Goal: Transaction & Acquisition: Purchase product/service

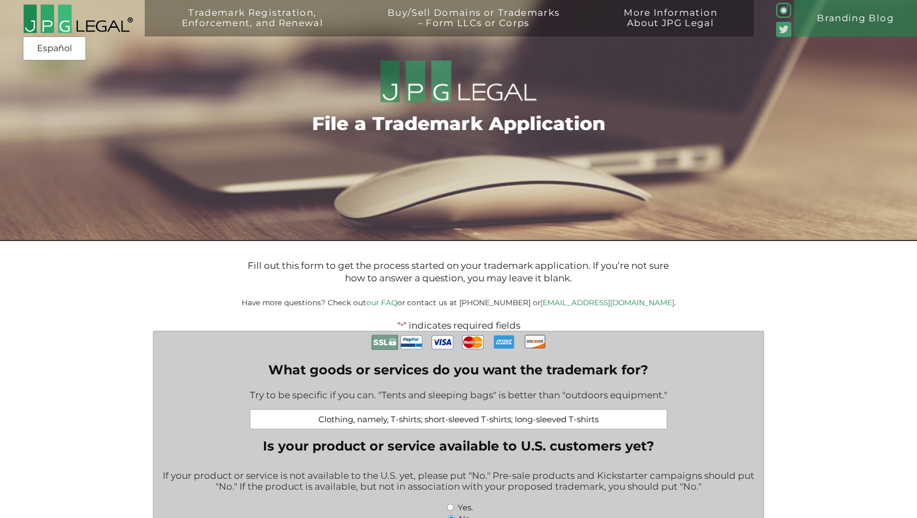
select select "[GEOGRAPHIC_DATA]"
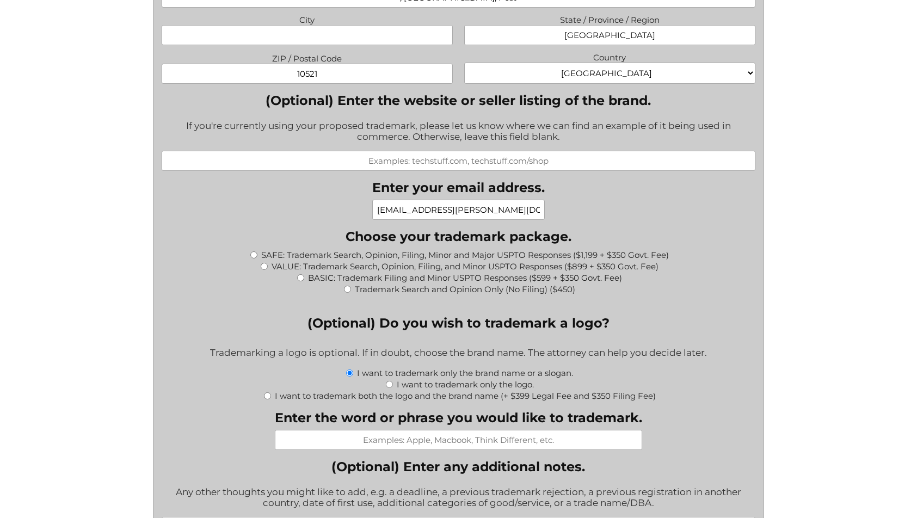
click at [266, 264] on input "VALUE: Trademark Search, Opinion, Filing, and Minor USPTO Responses ($899 + $35…" at bounding box center [264, 266] width 7 height 7
radio input "true"
type input "$1,249.00"
click at [266, 264] on input "VALUE: Trademark Search, Opinion, Filing, and Minor USPTO Responses ($899 + $35…" at bounding box center [264, 266] width 7 height 7
click at [301, 275] on input "BASIC: Trademark Filing and Minor USPTO Responses ($599 + $350 Govt. Fee)" at bounding box center [300, 277] width 7 height 7
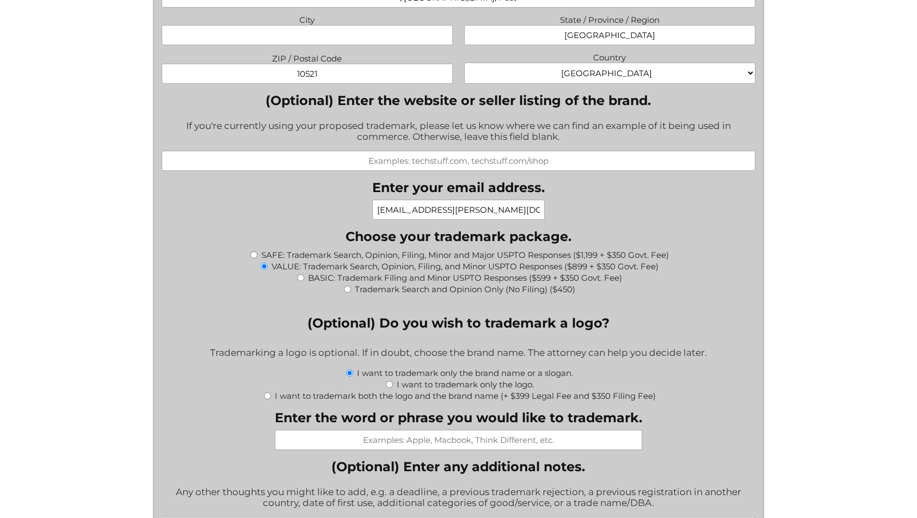
radio input "true"
type input "$949.00"
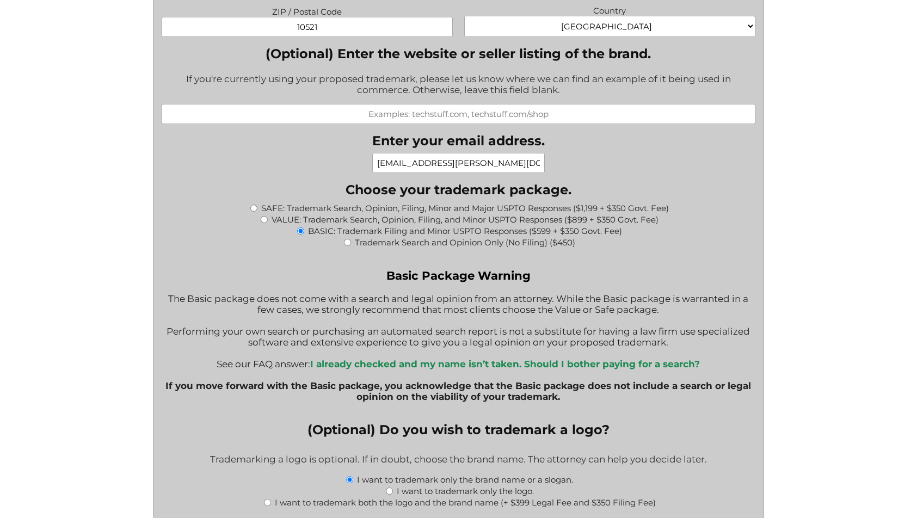
scroll to position [1027, 0]
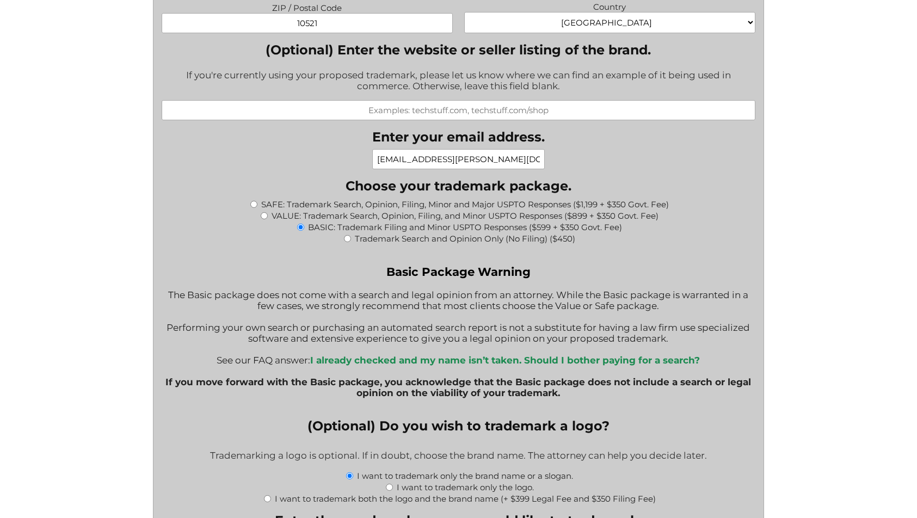
click at [263, 212] on input "VALUE: Trademark Search, Opinion, Filing, and Minor USPTO Responses ($899 + $35…" at bounding box center [264, 215] width 7 height 7
radio input "true"
type input "$1,249.00"
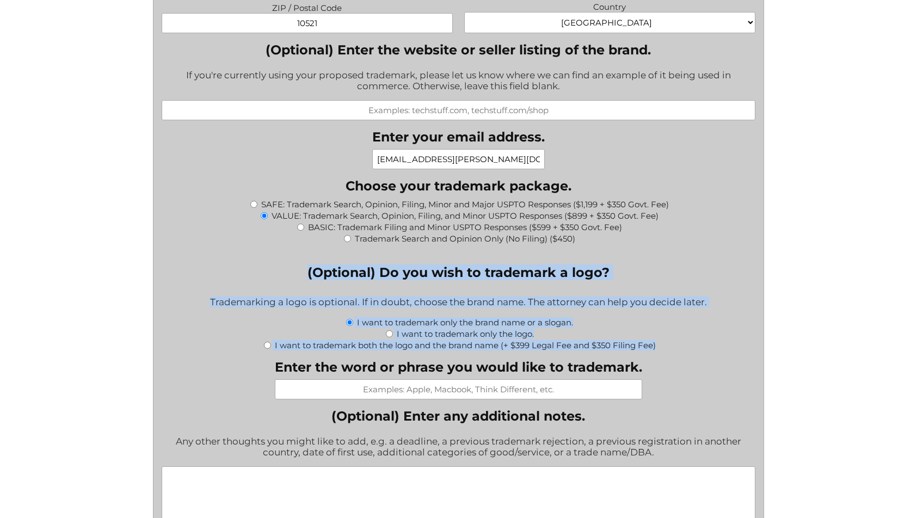
drag, startPoint x: 307, startPoint y: 264, endPoint x: 682, endPoint y: 349, distance: 384.6
click at [682, 349] on div "Company This field is for validation purposes and should be left unchanged. Wha…" at bounding box center [458, 271] width 593 height 1933
copy fieldset "(Optional) Do you wish to trademark a logo? Trademarking a logo is optional. If…"
click at [699, 358] on div "Company This field is for validation purposes and should be left unchanged. Wha…" at bounding box center [458, 271] width 593 height 1933
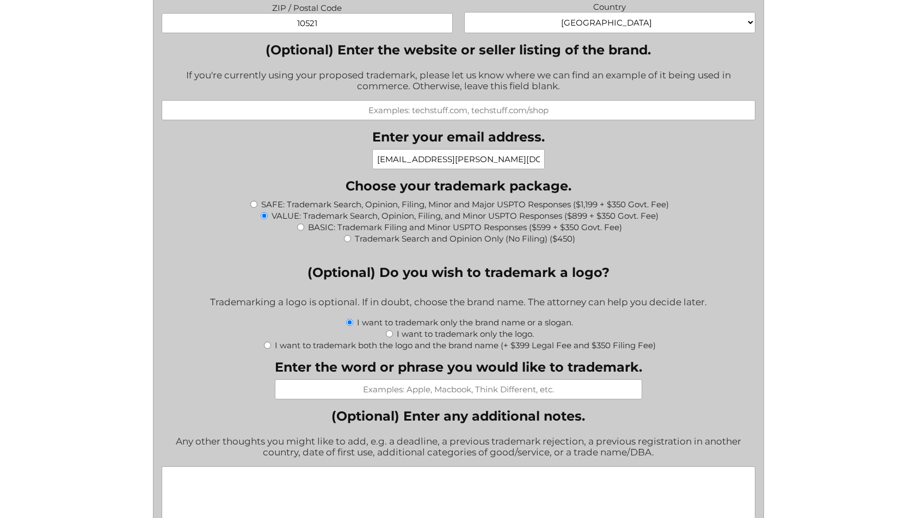
click at [266, 342] on input "I want to trademark both the logo and the brand name (+ $399 Legal Fee and $350…" at bounding box center [267, 345] width 7 height 7
radio input "true"
type input "$1,998.00"
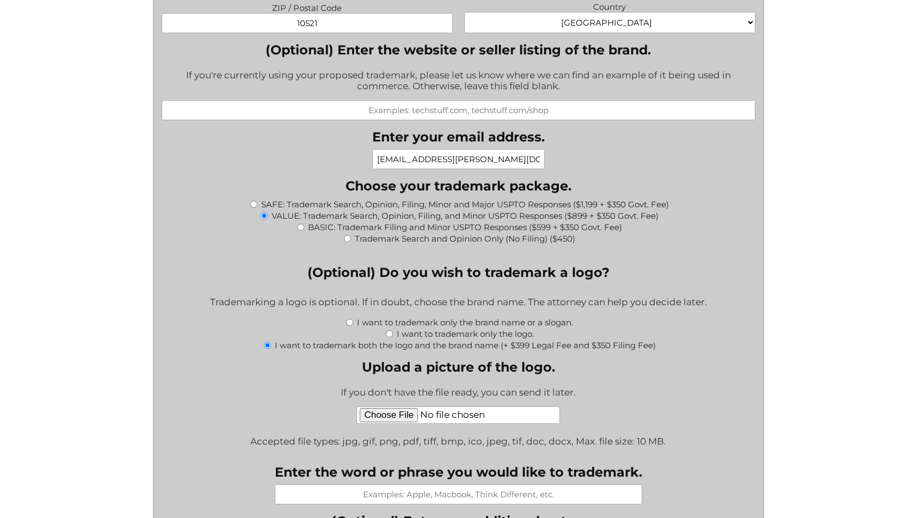
click at [390, 330] on input "I want to trademark only the logo." at bounding box center [389, 333] width 7 height 7
radio input "true"
type input "$1,249.00"
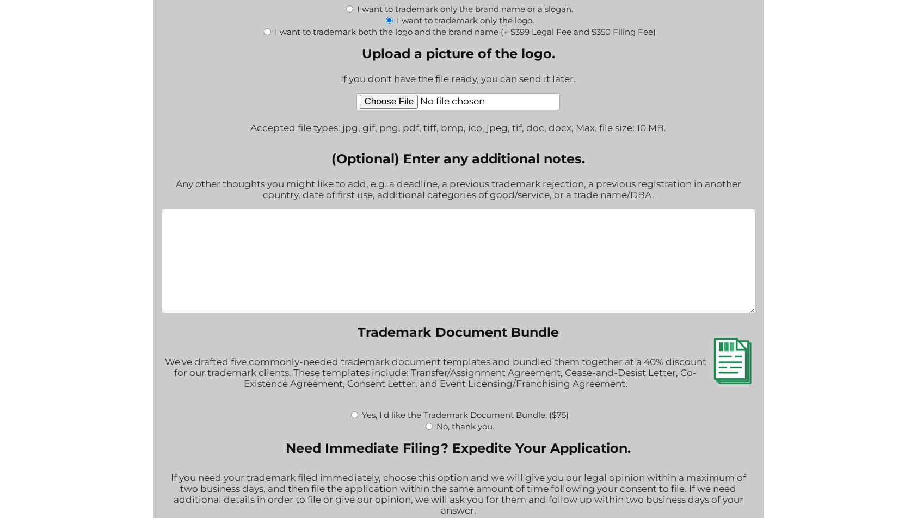
scroll to position [1358, 0]
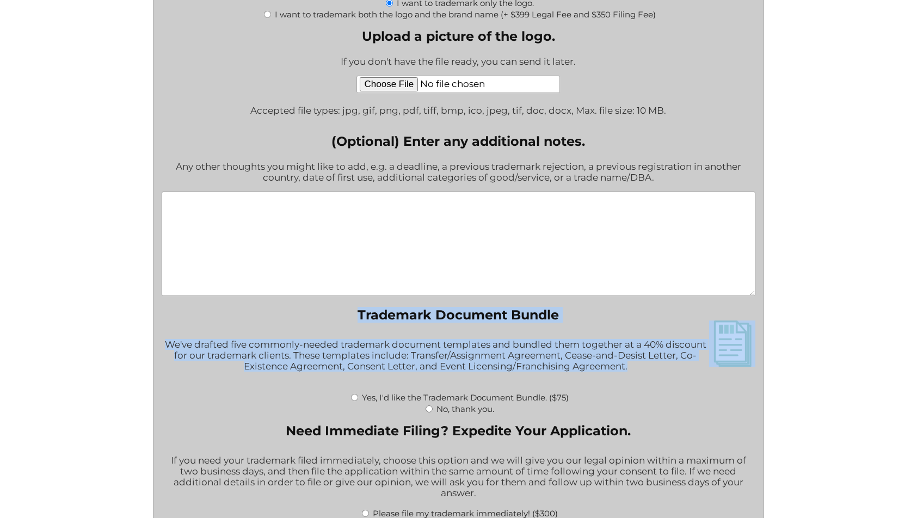
drag, startPoint x: 358, startPoint y: 310, endPoint x: 658, endPoint y: 368, distance: 305.6
click at [658, 368] on fieldset "Trademark Document Bundle We've drafted five commonly-needed trademark document…" at bounding box center [458, 360] width 593 height 107
copy fieldset "Trademark Document Bundle We've drafted five commonly-needed trademark document…"
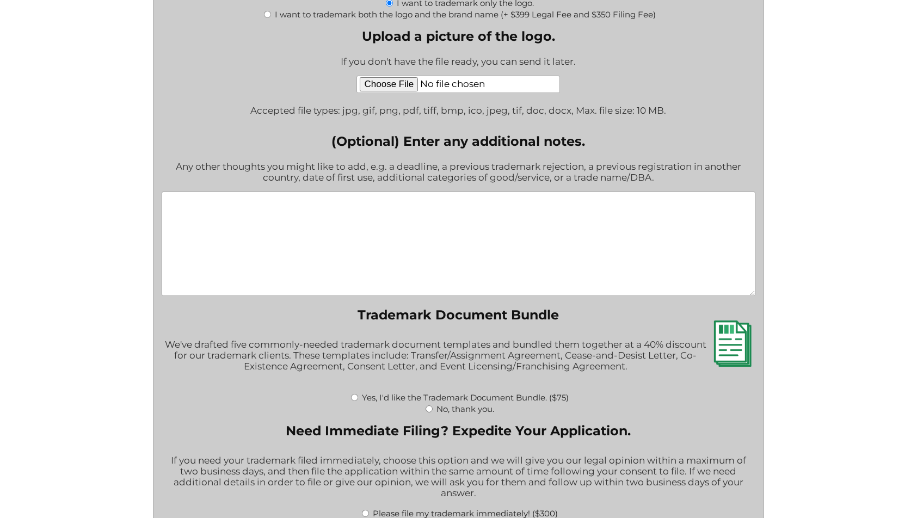
click at [333, 391] on div "Yes, I'd like the Trademark Document Bundle. ($75)" at bounding box center [458, 396] width 593 height 11
drag, startPoint x: 363, startPoint y: 395, endPoint x: 350, endPoint y: 395, distance: 13.1
click at [363, 395] on label "Yes, I'd like the Trademark Document Bundle. ($75)" at bounding box center [465, 398] width 207 height 10
click at [358, 395] on input "Yes, I'd like the Trademark Document Bundle. ($75)" at bounding box center [354, 397] width 7 height 7
radio input "true"
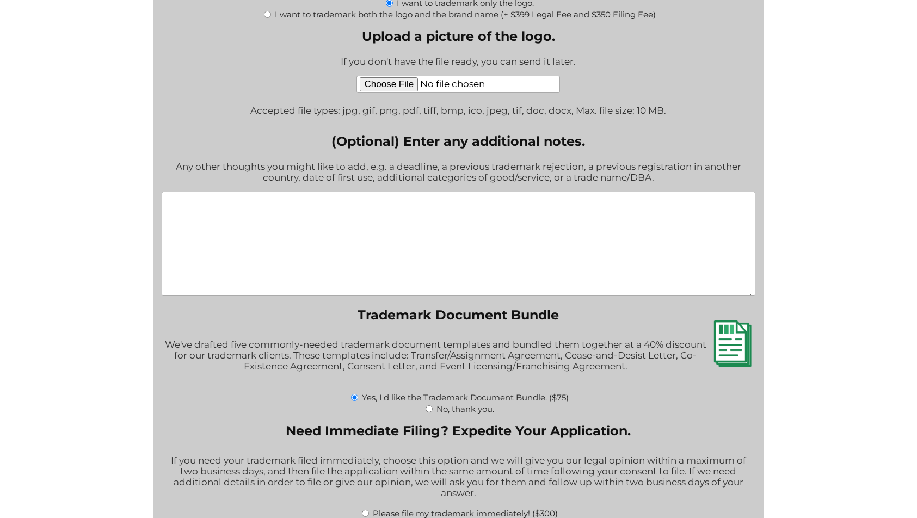
type input "$1,324.00"
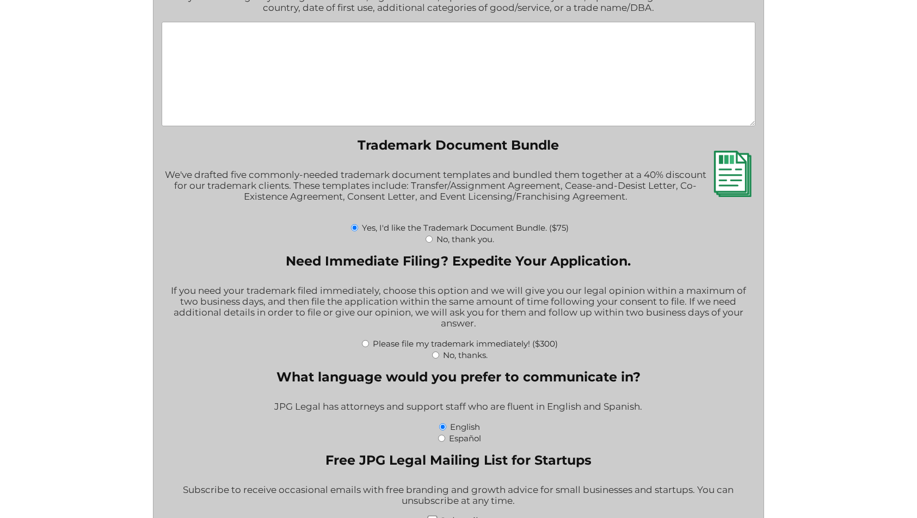
scroll to position [1534, 0]
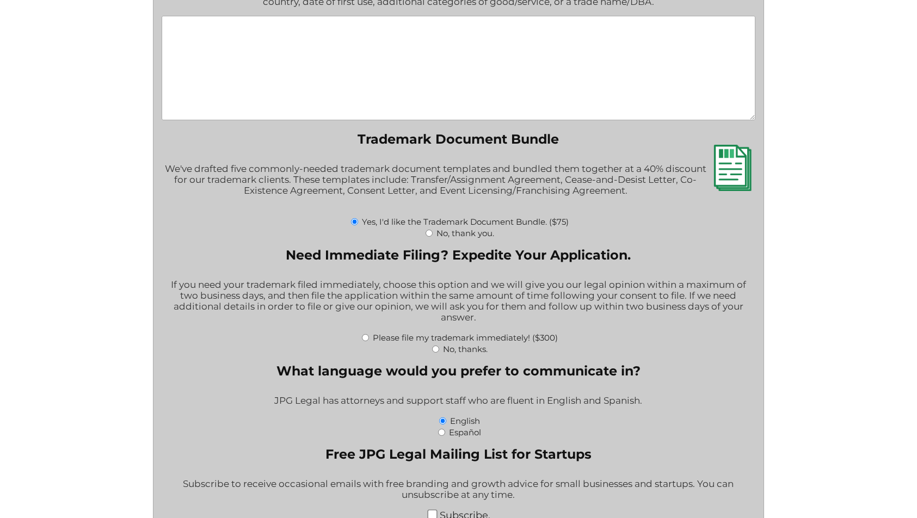
click at [434, 346] on input "No, thanks." at bounding box center [435, 349] width 7 height 7
radio input "true"
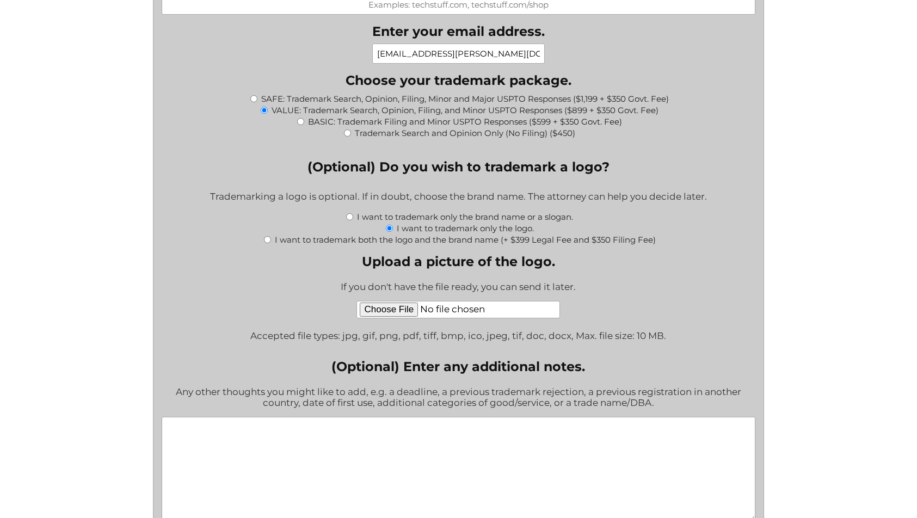
scroll to position [966, 0]
